Goal: Task Accomplishment & Management: Complete application form

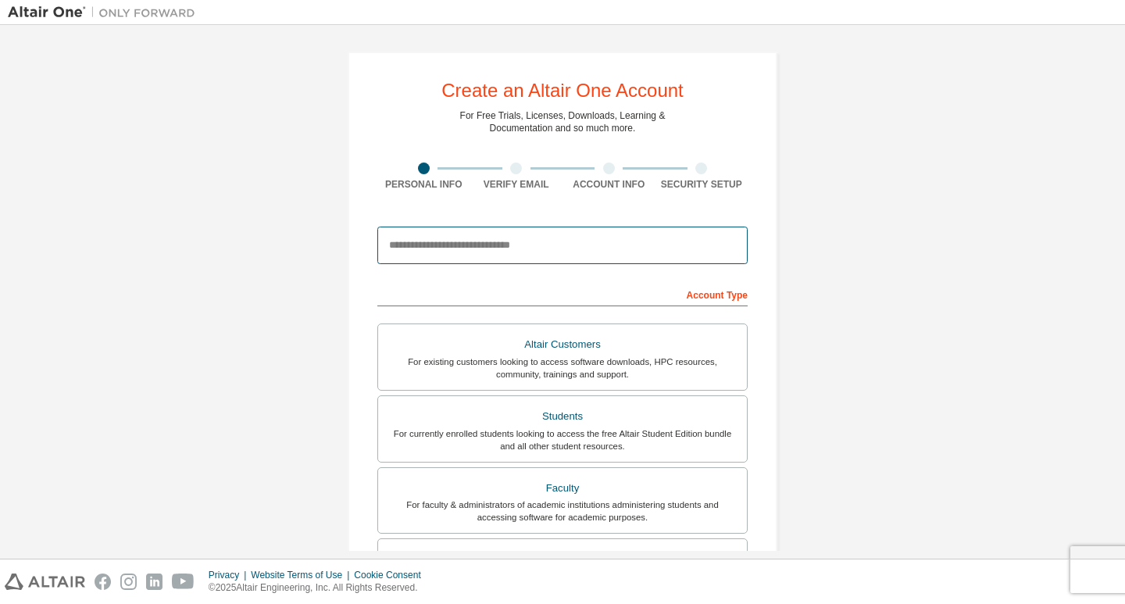
click at [485, 240] on input "email" at bounding box center [562, 246] width 370 height 38
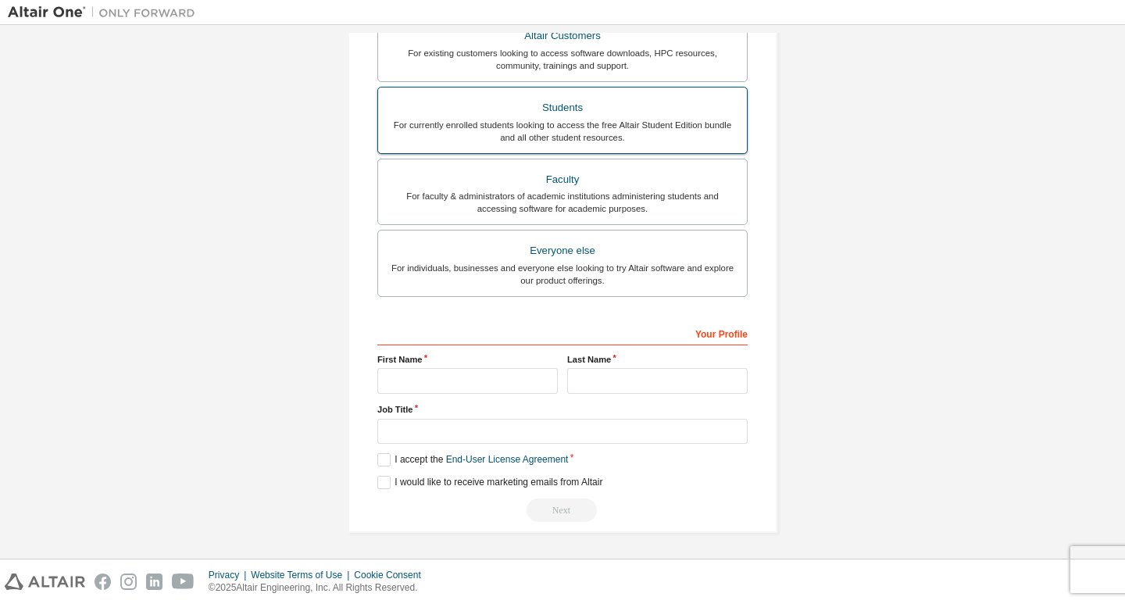
scroll to position [309, 0]
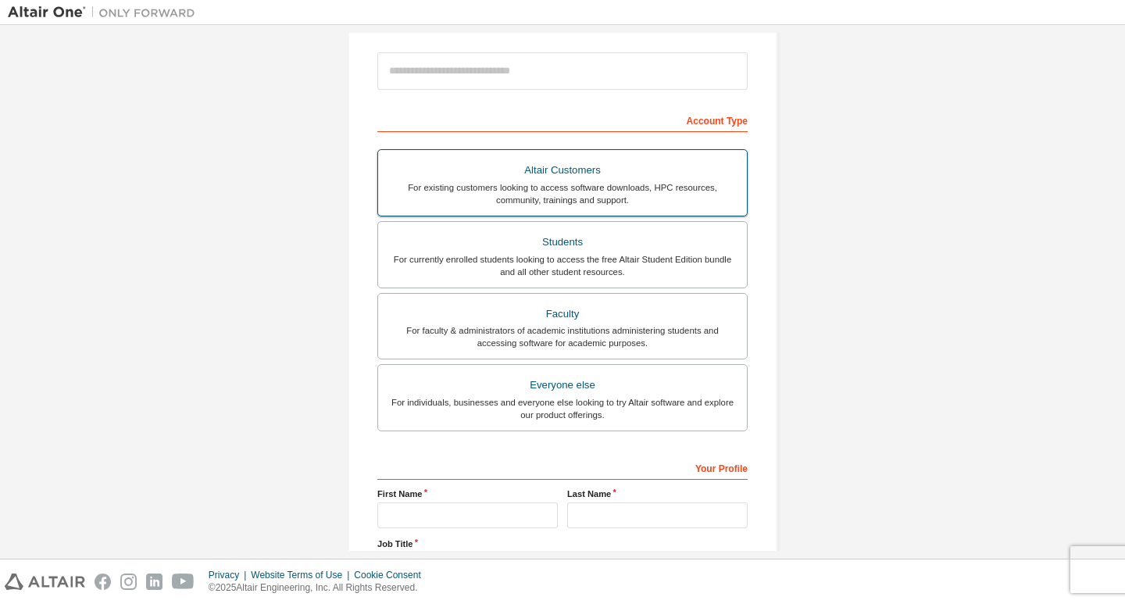
scroll to position [309, 0]
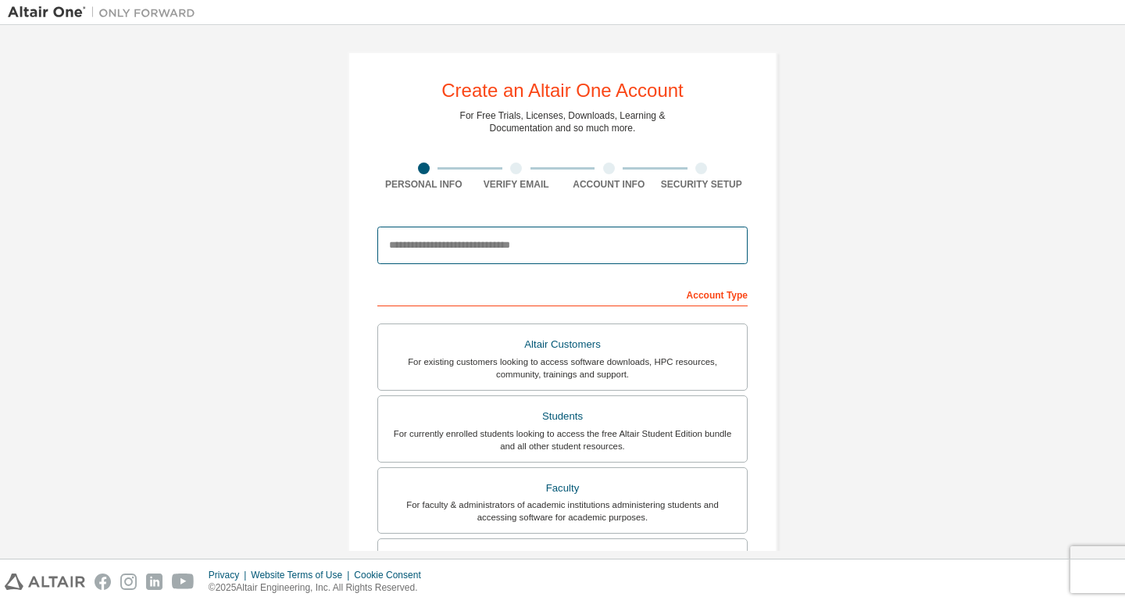
click at [426, 253] on input "email" at bounding box center [562, 246] width 370 height 38
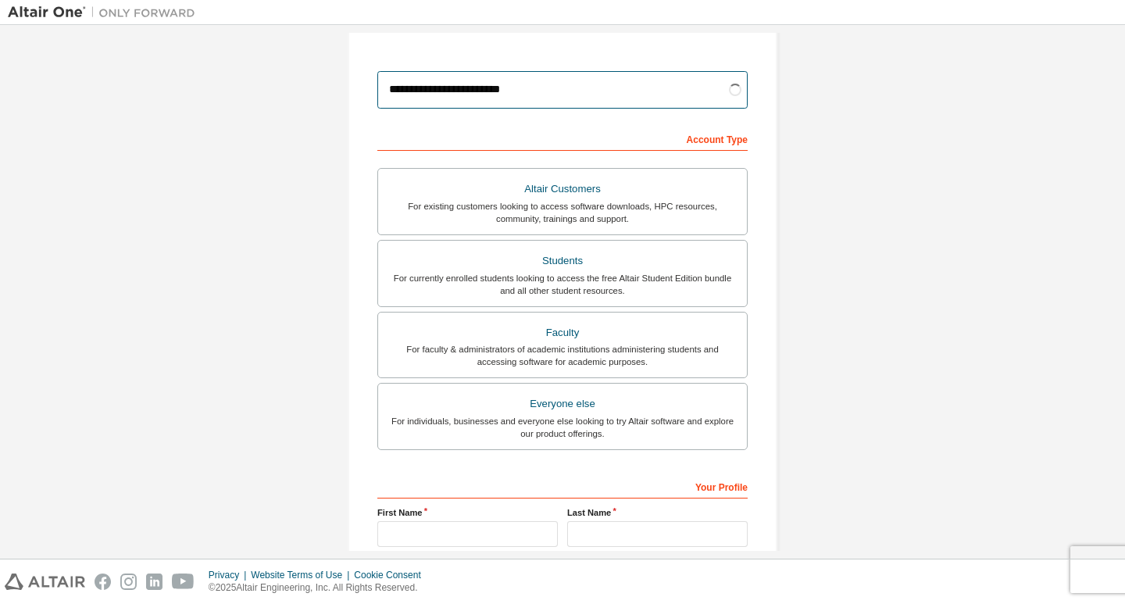
scroll to position [156, 0]
type input "**********"
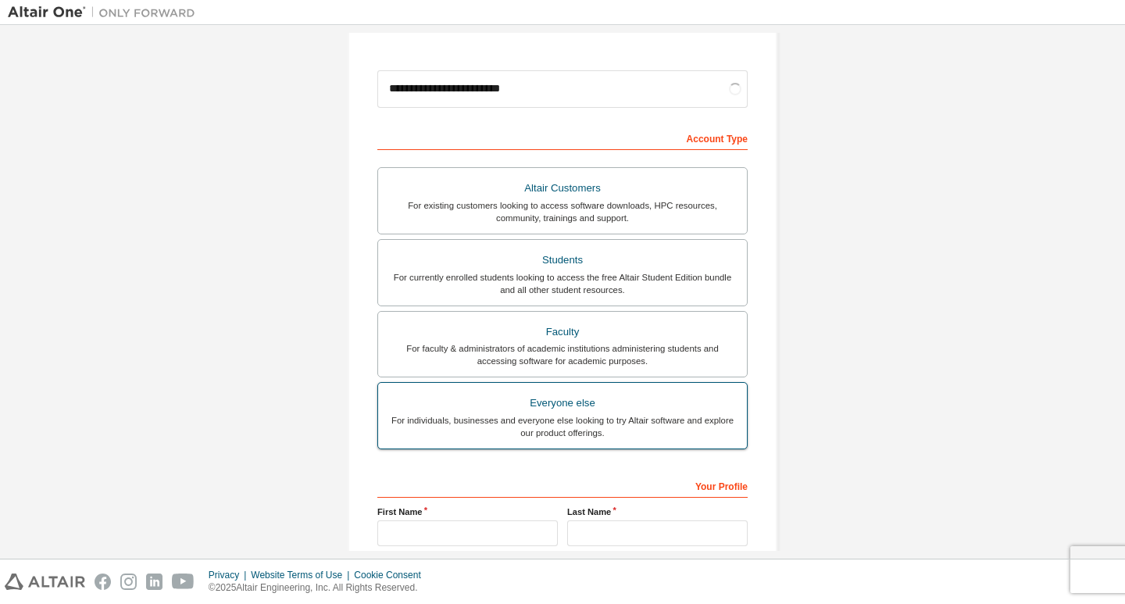
click at [528, 422] on div "For individuals, businesses and everyone else looking to try Altair software an…" at bounding box center [563, 426] width 350 height 25
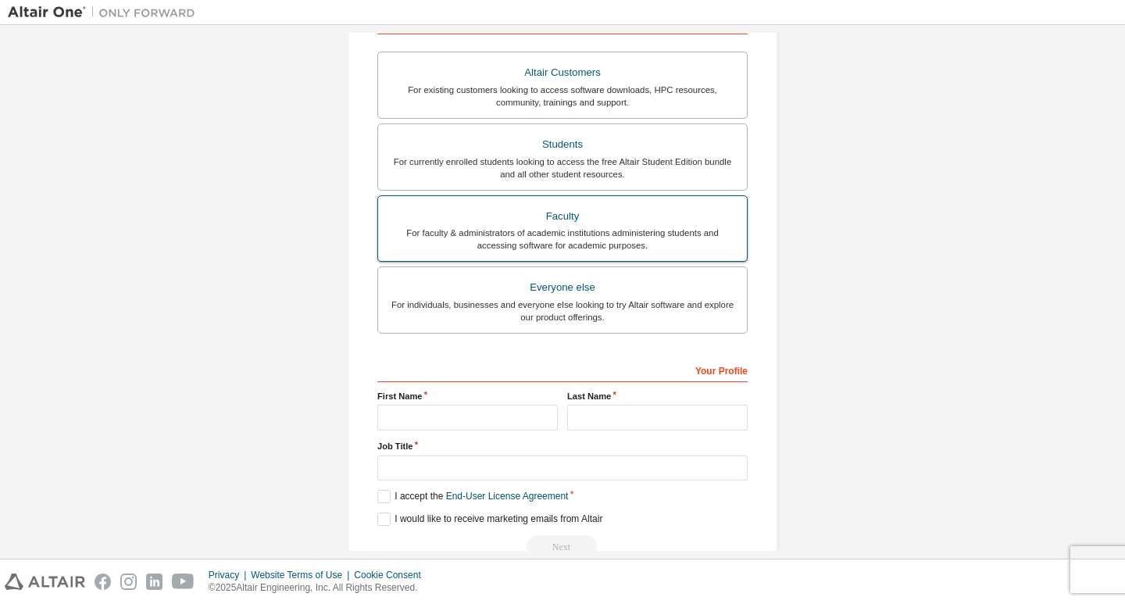
scroll to position [309, 0]
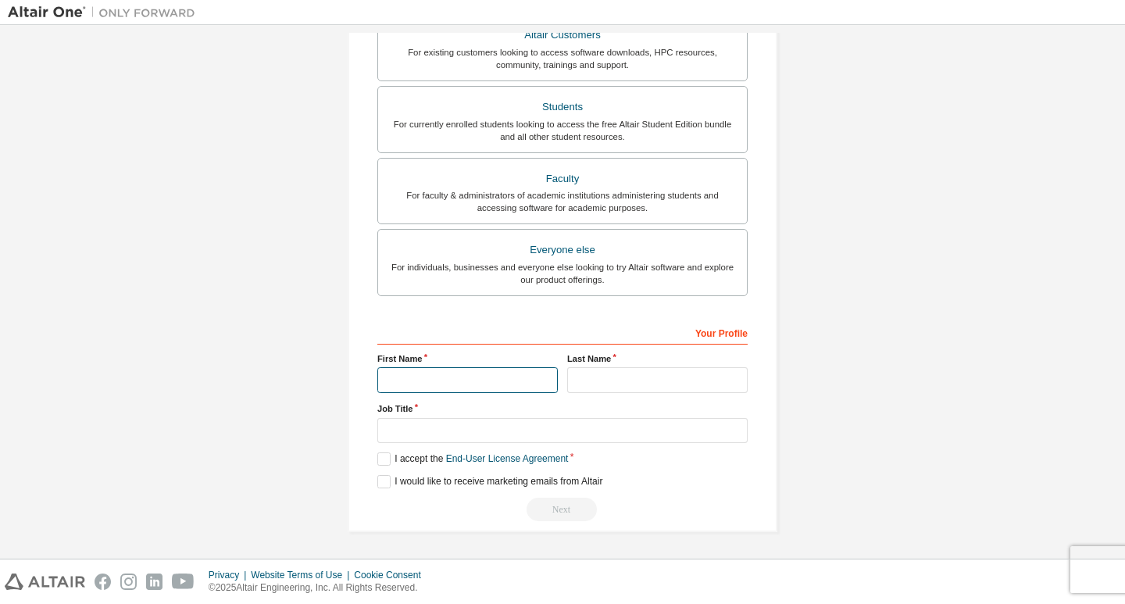
click at [495, 388] on input "text" at bounding box center [467, 380] width 181 height 26
type input "*"
type input "******"
click at [578, 368] on input "text" at bounding box center [657, 380] width 181 height 26
type input "*"
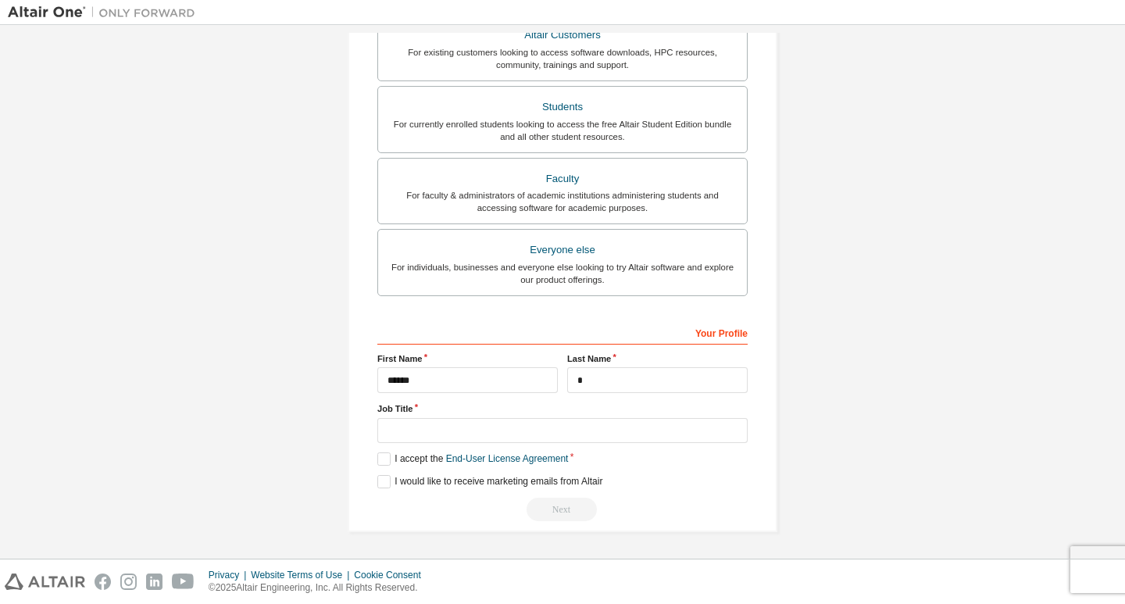
click at [464, 448] on div "Your Profile First Name ****** Last Name * Job Title Please provide State/Provi…" at bounding box center [562, 421] width 370 height 202
click at [456, 429] on input "text" at bounding box center [562, 431] width 370 height 26
click at [388, 458] on label "I accept the End-User License Agreement" at bounding box center [472, 458] width 191 height 13
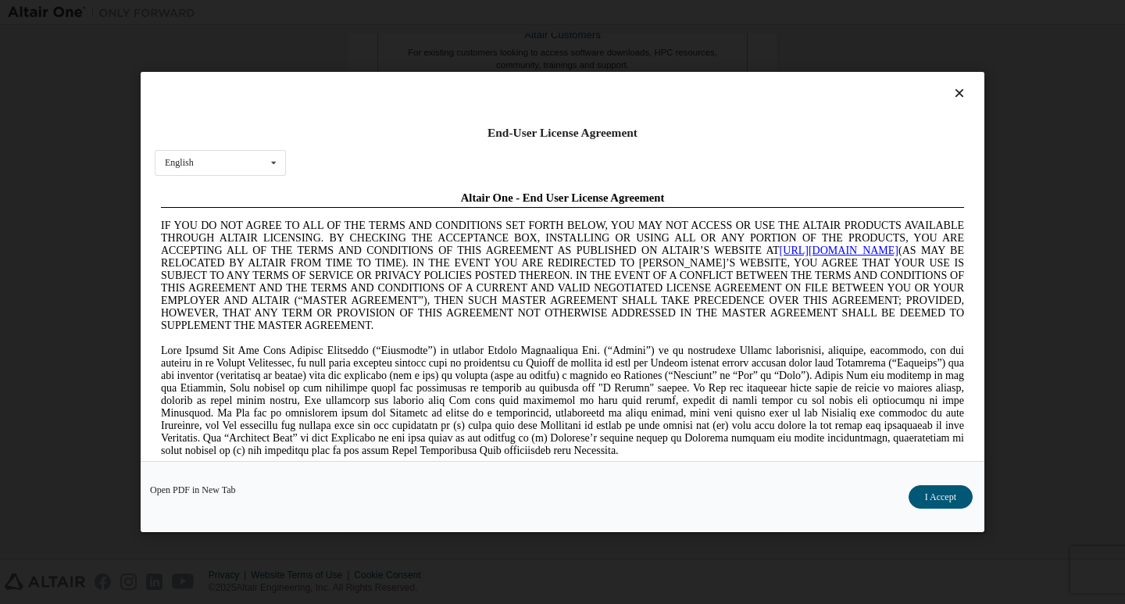
scroll to position [0, 0]
click at [952, 91] on icon at bounding box center [960, 93] width 16 height 14
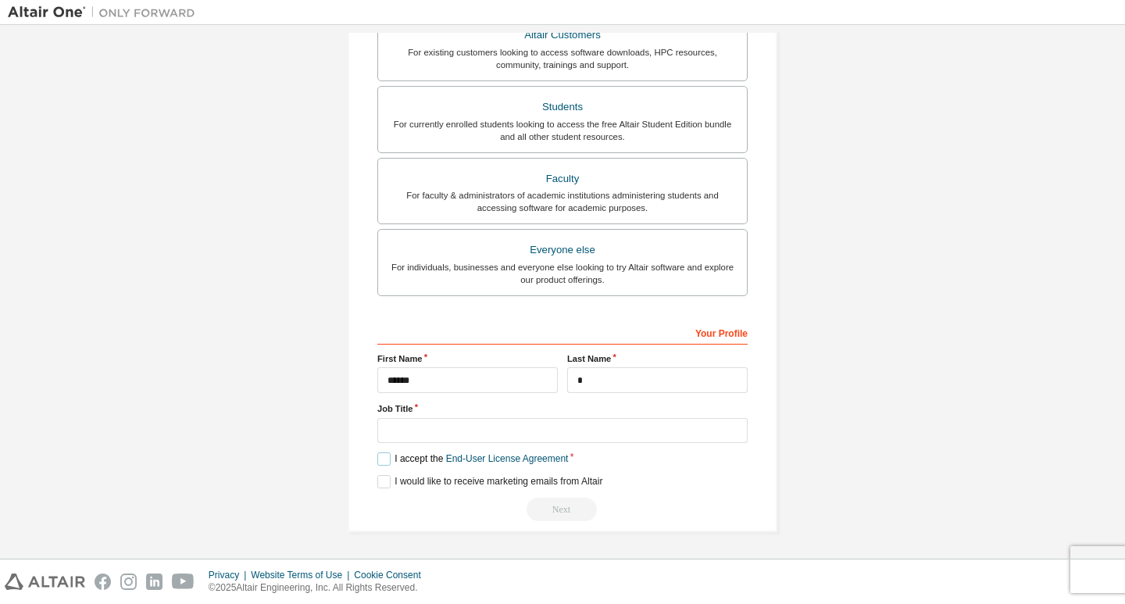
click at [384, 459] on label "I accept the End-User License Agreement" at bounding box center [472, 458] width 191 height 13
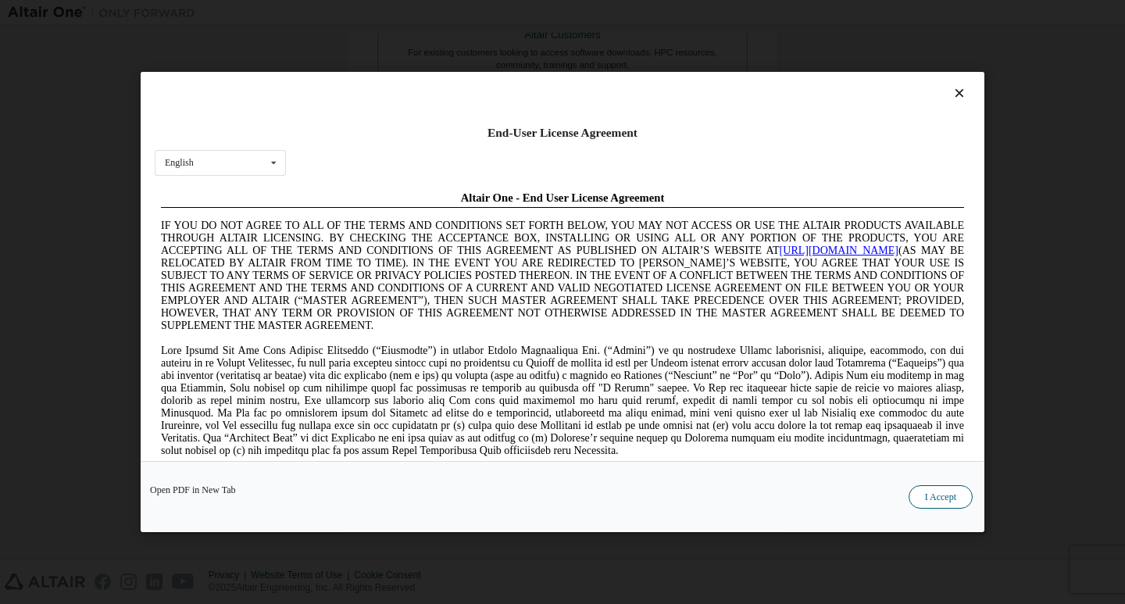
click at [932, 491] on button "I Accept" at bounding box center [941, 496] width 64 height 23
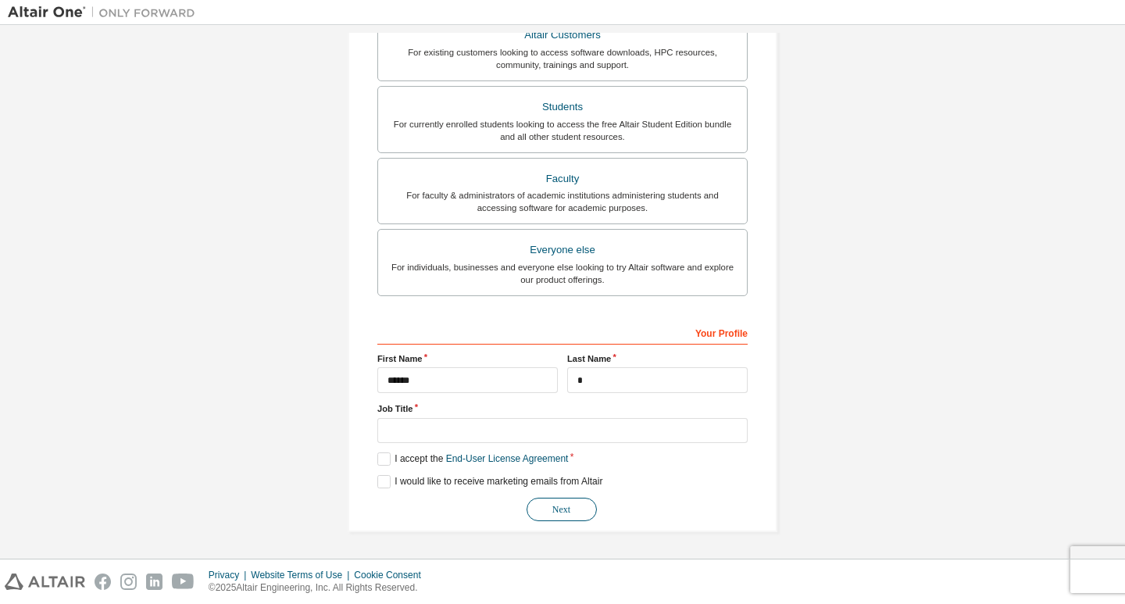
click at [567, 509] on button "Next" at bounding box center [562, 509] width 70 height 23
click at [436, 427] on input "text" at bounding box center [562, 431] width 370 height 26
